Goal: Transaction & Acquisition: Purchase product/service

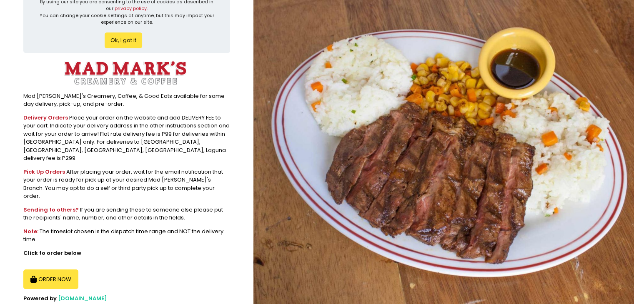
scroll to position [30, 0]
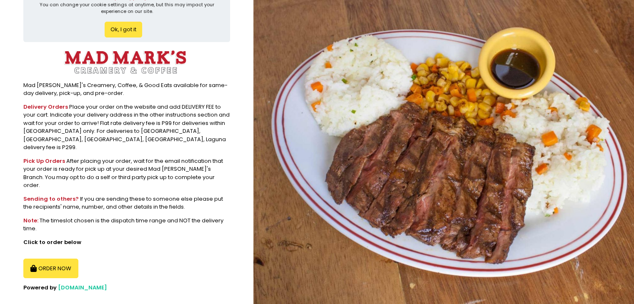
click at [51, 259] on button "ORDER NOW" at bounding box center [50, 269] width 55 height 20
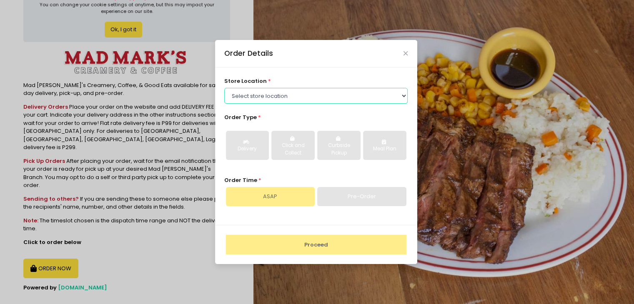
click at [393, 99] on select "Select store location [GEOGRAPHIC_DATA]'s UP Town Center [GEOGRAPHIC_DATA]'s [G…" at bounding box center [316, 96] width 184 height 16
select select "613ed40ea6d62d7b557ab1f2"
click at [224, 88] on select "Select store location [GEOGRAPHIC_DATA]'s UP Town Center [GEOGRAPHIC_DATA]'s [G…" at bounding box center [316, 96] width 184 height 16
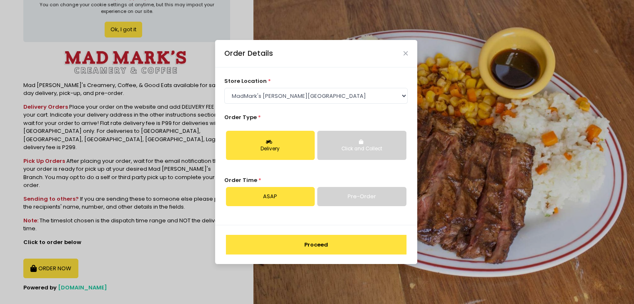
click at [351, 204] on link "Pre-Order" at bounding box center [361, 196] width 89 height 19
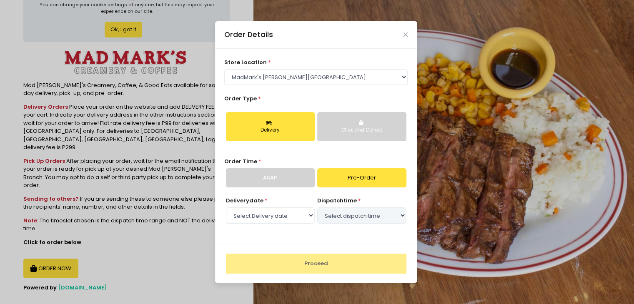
select select "[DATE]"
click at [410, 36] on div "Order Details" at bounding box center [316, 35] width 202 height 28
click at [402, 35] on div "Order Details" at bounding box center [316, 35] width 202 height 28
click at [404, 34] on icon "Close" at bounding box center [406, 35] width 4 height 6
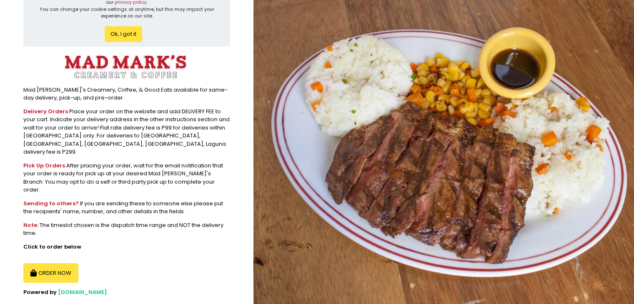
scroll to position [0, 0]
